Goal: Task Accomplishment & Management: Use online tool/utility

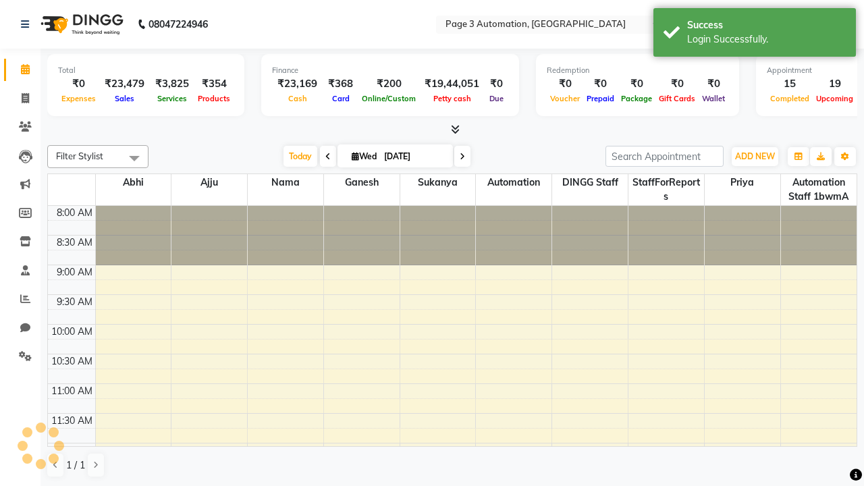
select select "en"
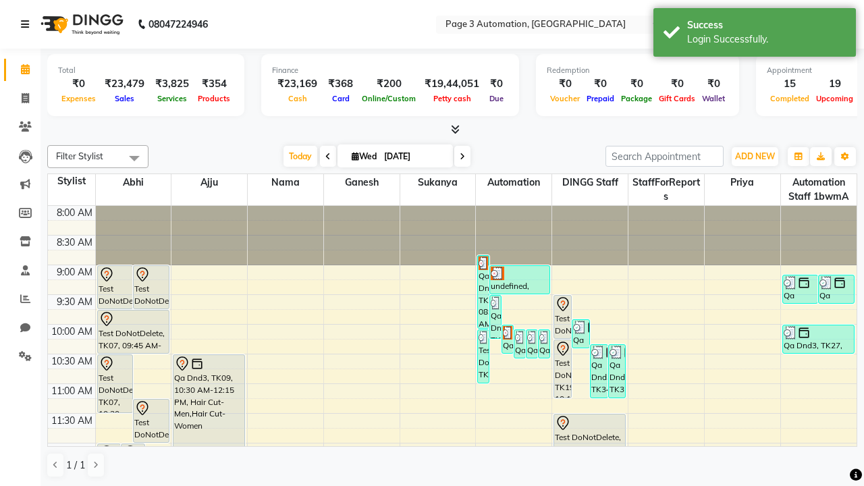
click at [28, 24] on icon at bounding box center [25, 24] width 8 height 9
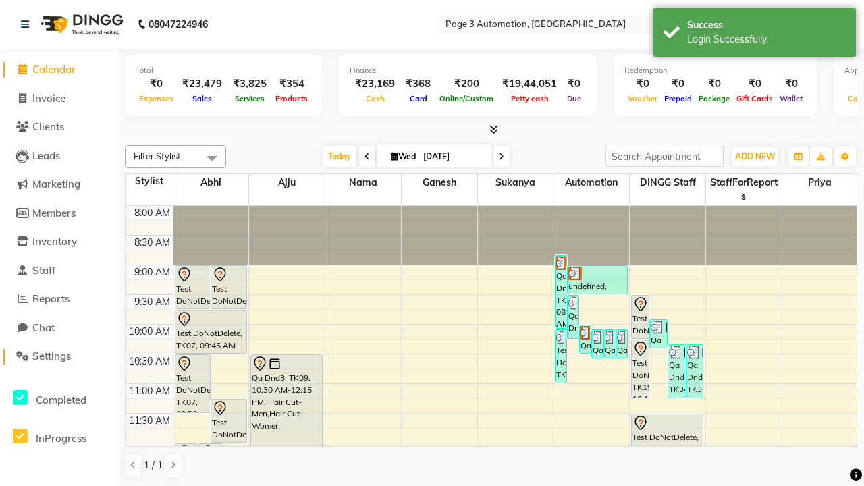
click at [59, 356] on span "Settings" at bounding box center [51, 356] width 38 height 13
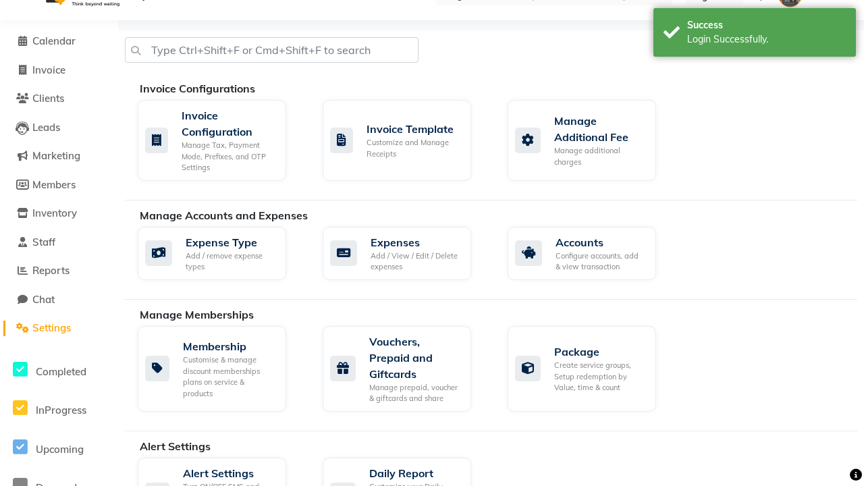
select select "2: 15"
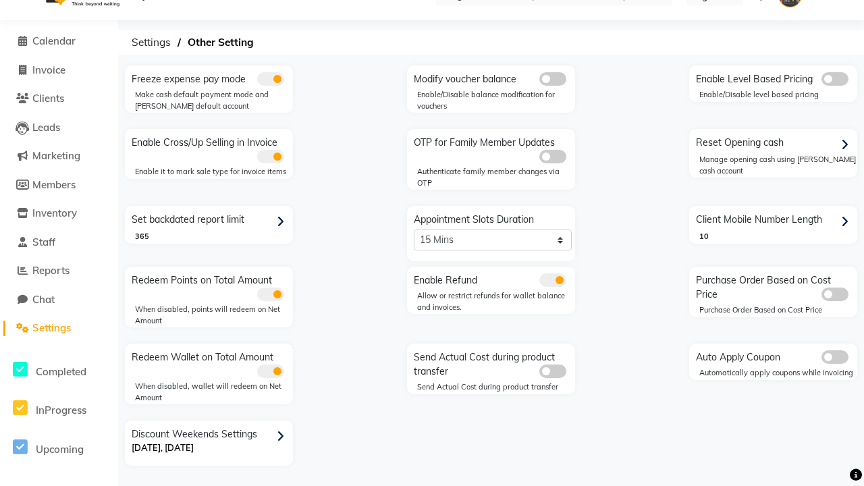
click at [552, 280] on span at bounding box center [552, 280] width 27 height 14
click at [539, 282] on input "checkbox" at bounding box center [539, 282] width 0 height 0
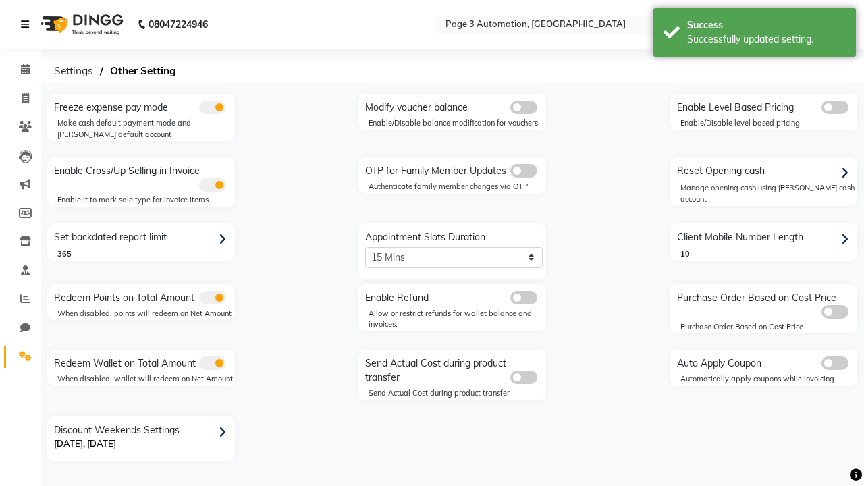
scroll to position [0, 0]
click at [20, 98] on span at bounding box center [26, 99] width 24 height 16
select select "service"
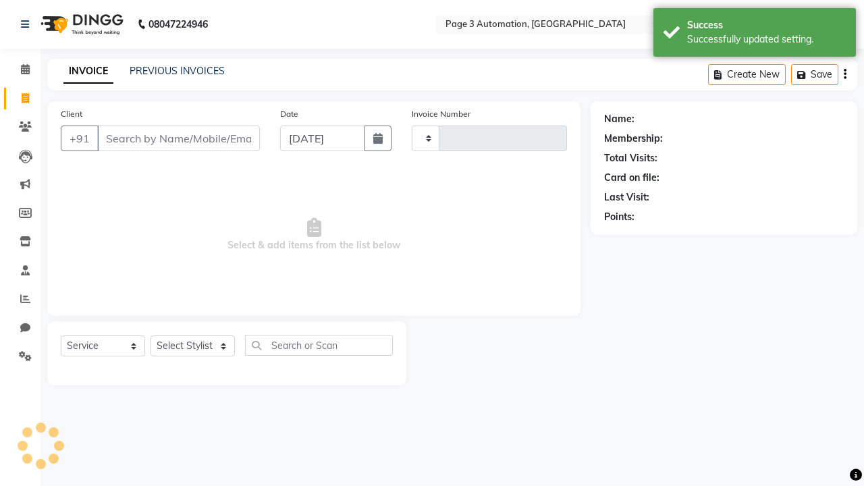
type input "10067"
select select "2774"
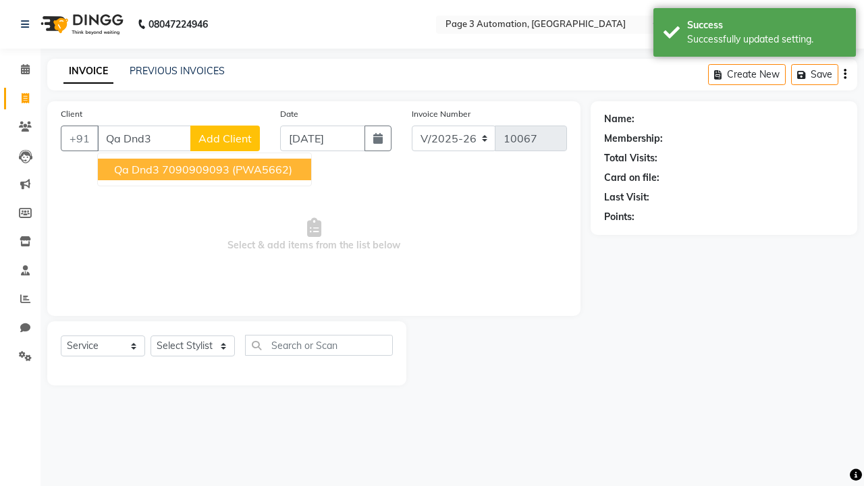
click at [206, 169] on ngb-highlight "7090909093" at bounding box center [196, 170] width 68 height 14
type input "7090909093"
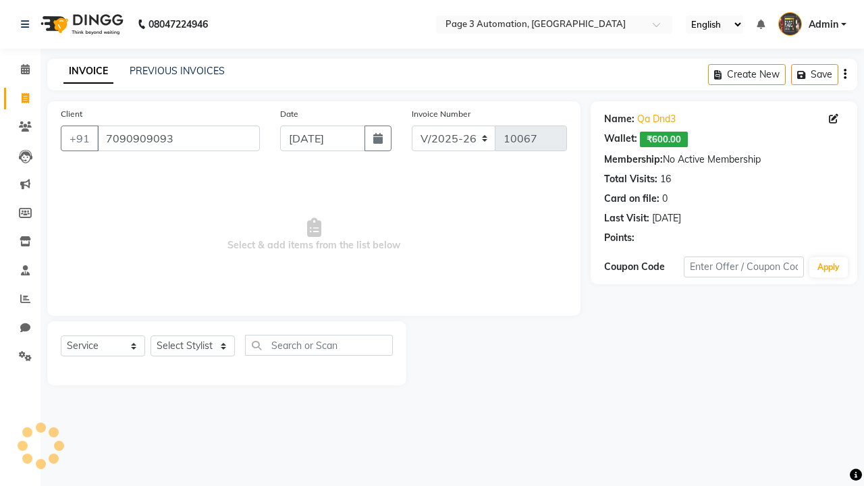
select select "77829"
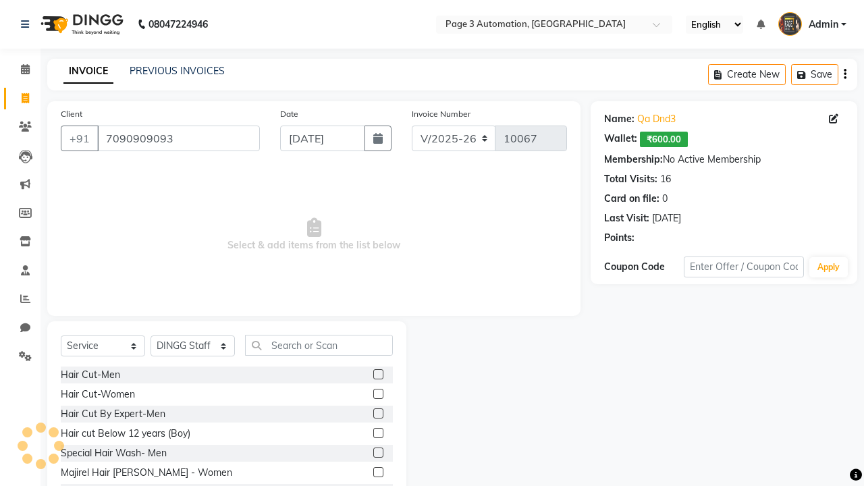
click at [377, 453] on label at bounding box center [378, 453] width 10 height 10
click at [377, 453] on input "checkbox" at bounding box center [377, 453] width 9 height 9
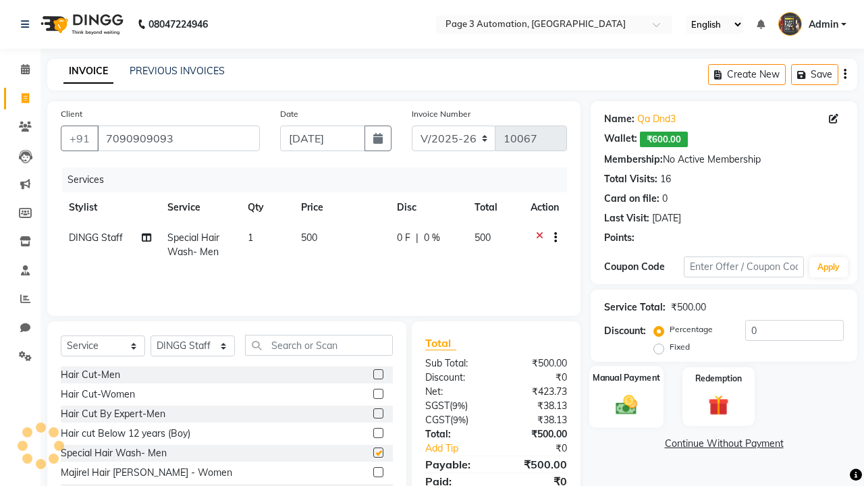
click at [626, 378] on label "Manual Payment" at bounding box center [627, 377] width 68 height 13
checkbox input "false"
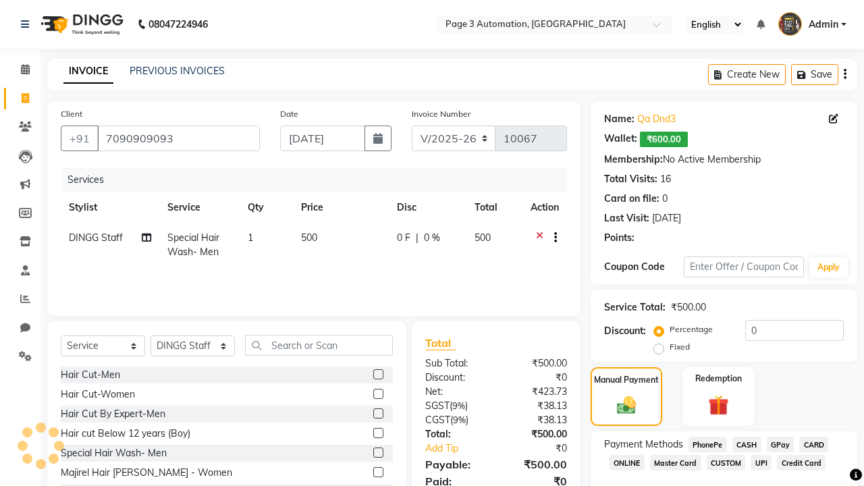
click at [747, 444] on span "CASH" at bounding box center [746, 445] width 29 height 16
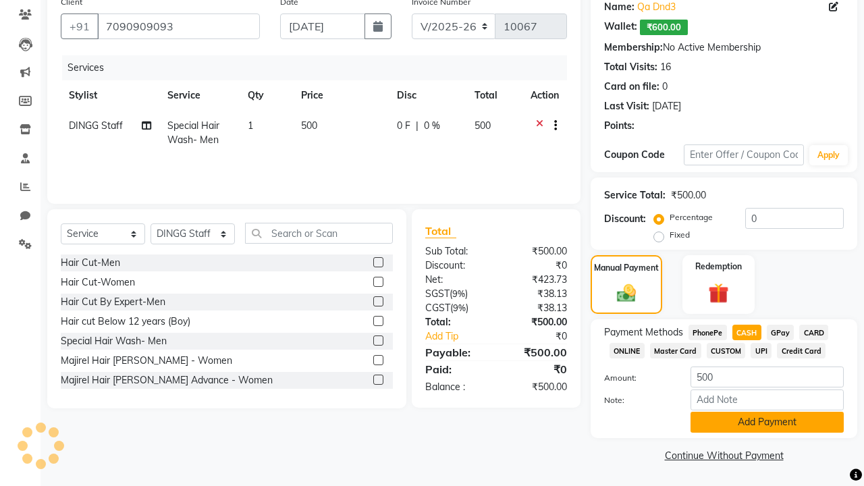
click at [767, 422] on button "Add Payment" at bounding box center [767, 422] width 153 height 21
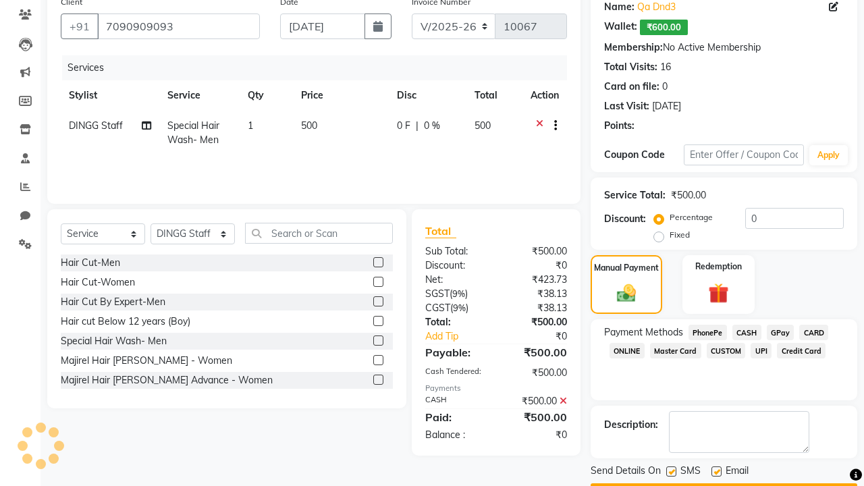
click at [671, 471] on label at bounding box center [671, 471] width 10 height 10
click at [671, 471] on input "checkbox" at bounding box center [670, 472] width 9 height 9
checkbox input "false"
click at [716, 471] on label at bounding box center [717, 471] width 10 height 10
click at [716, 471] on input "checkbox" at bounding box center [716, 472] width 9 height 9
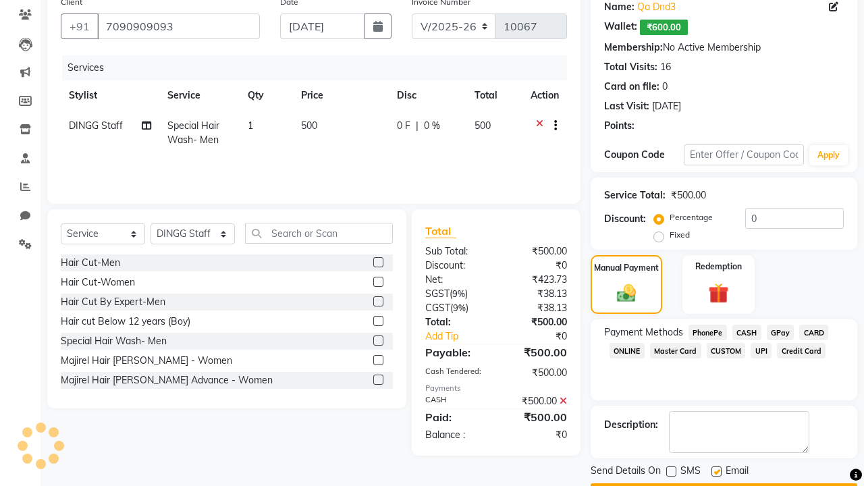
checkbox input "false"
click at [724, 483] on button "Checkout" at bounding box center [724, 493] width 267 height 21
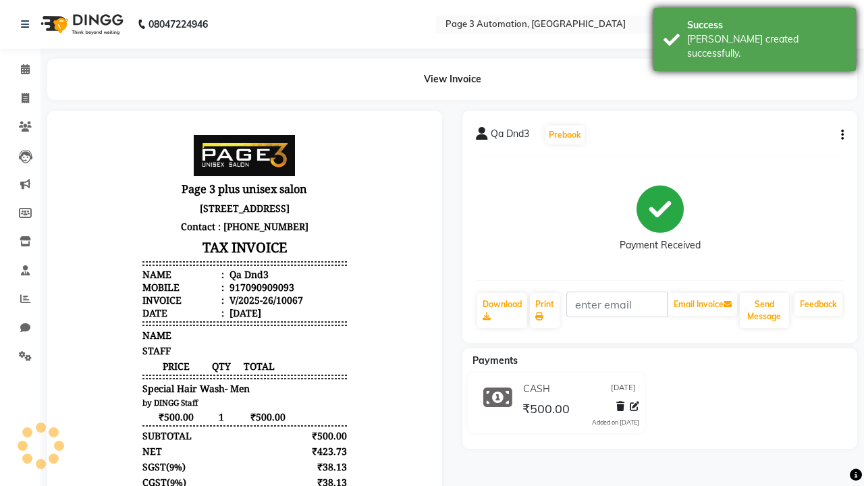
click at [755, 34] on div "[PERSON_NAME] created successfully." at bounding box center [766, 46] width 159 height 28
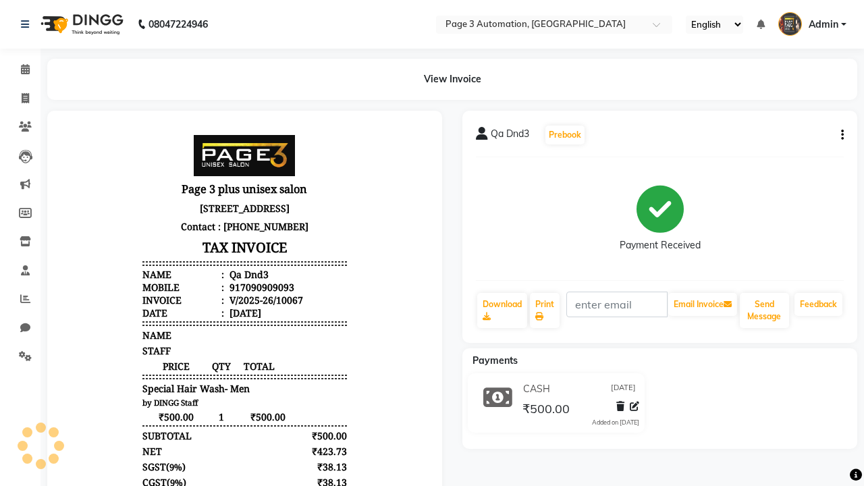
click at [840, 135] on button "button" at bounding box center [840, 135] width 8 height 14
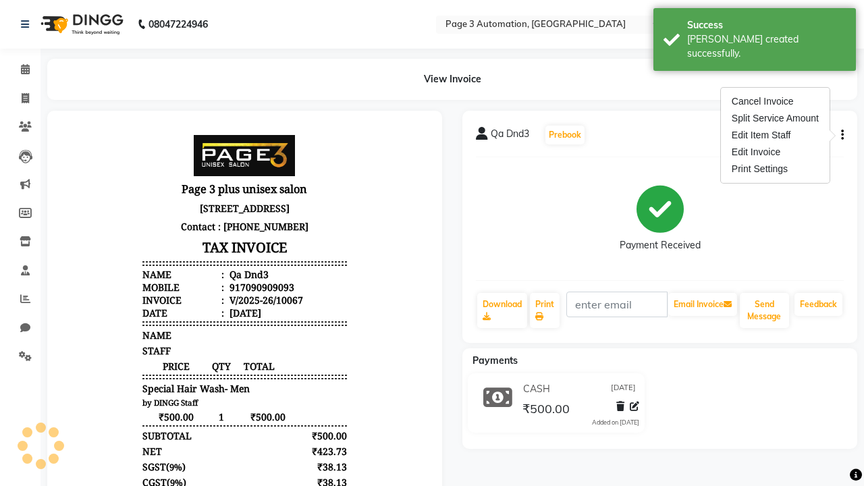
click at [812, 24] on span "Admin" at bounding box center [824, 25] width 30 height 14
